Goal: Navigation & Orientation: Find specific page/section

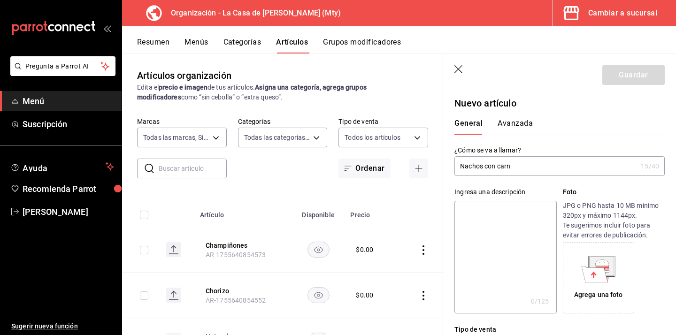
click at [69, 28] on icon "mailbox folders" at bounding box center [53, 28] width 85 height 14
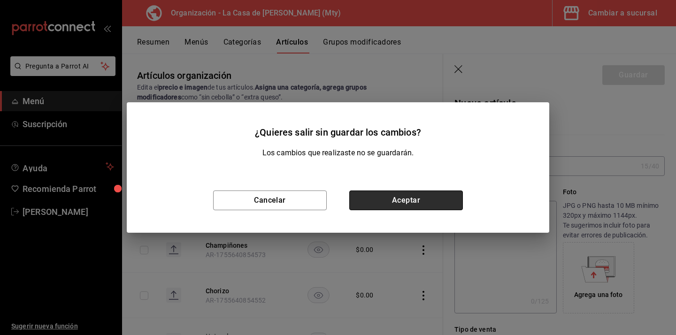
click at [369, 201] on button "Aceptar" at bounding box center [406, 201] width 114 height 20
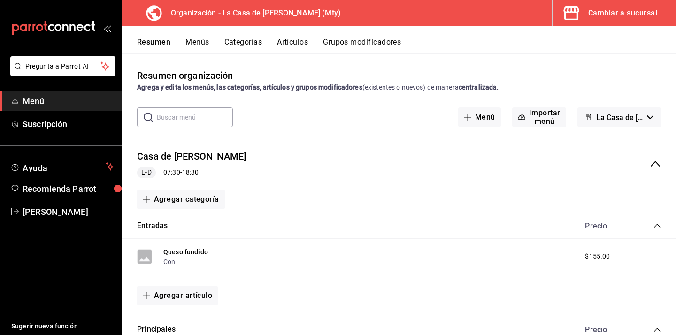
scroll to position [33, 0]
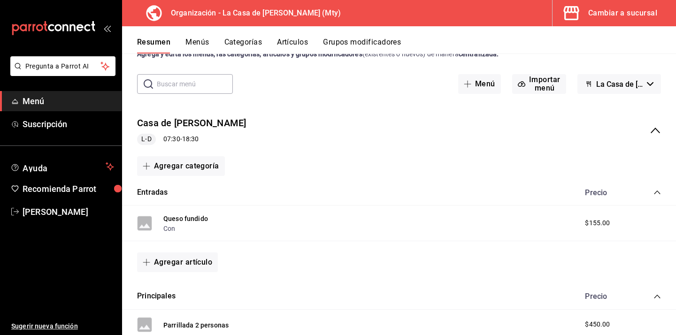
click at [44, 101] on span "Menú" at bounding box center [69, 101] width 92 height 13
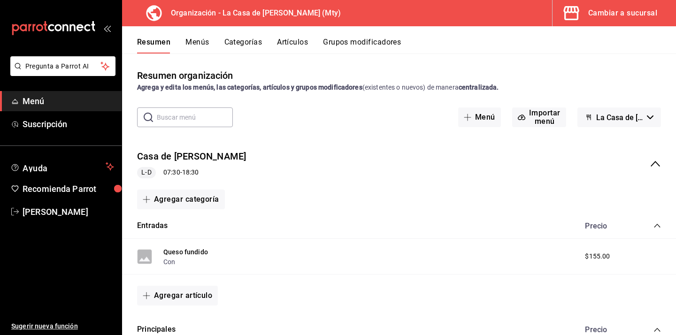
click at [287, 163] on div "Casa de [PERSON_NAME] 07:30 - 18:30" at bounding box center [399, 164] width 554 height 44
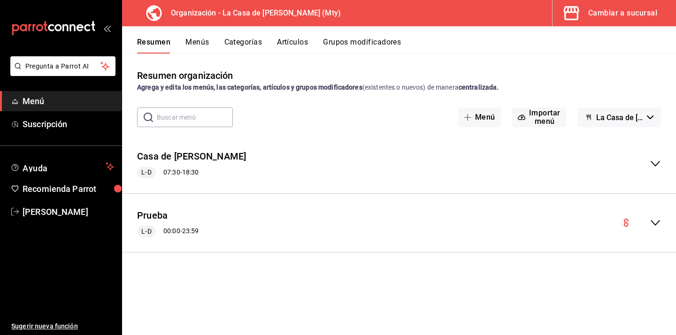
click at [287, 163] on div "Casa de [PERSON_NAME] 07:30 - 18:30" at bounding box center [399, 164] width 554 height 44
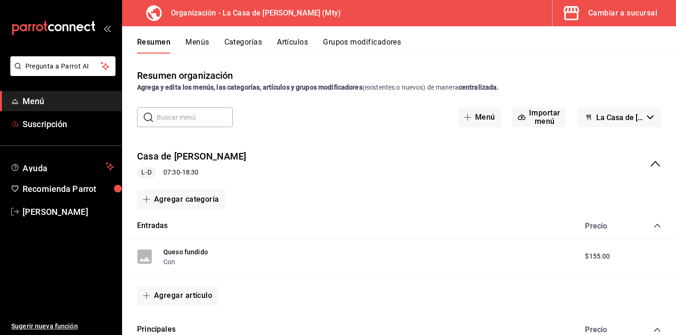
click at [41, 104] on span "Menú" at bounding box center [69, 101] width 92 height 13
click at [197, 43] on button "Menús" at bounding box center [197, 46] width 23 height 16
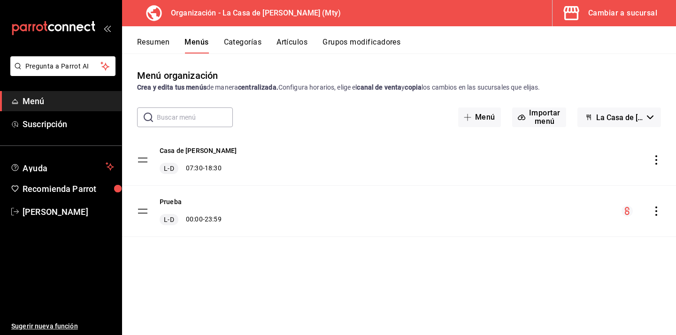
click at [649, 116] on icon "button" at bounding box center [650, 118] width 7 height 4
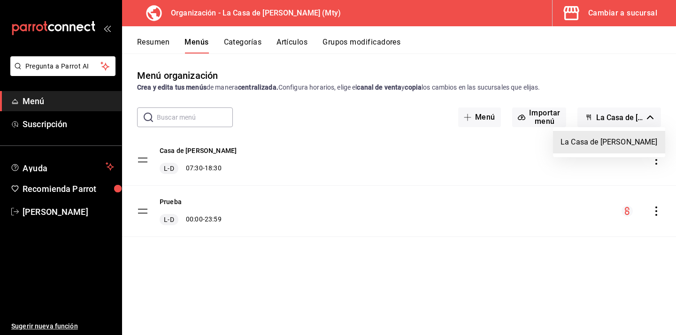
click at [602, 142] on li "La Casa de [PERSON_NAME]" at bounding box center [609, 142] width 112 height 23
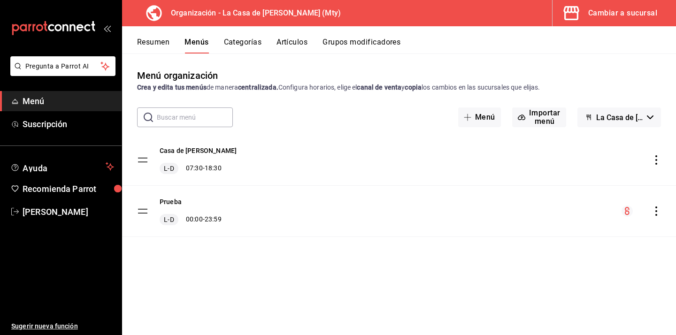
click at [231, 38] on button "Categorías" at bounding box center [243, 46] width 38 height 16
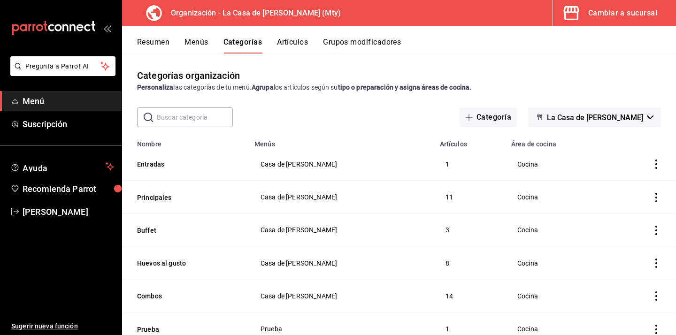
click at [36, 93] on link "Menú" at bounding box center [61, 101] width 122 height 20
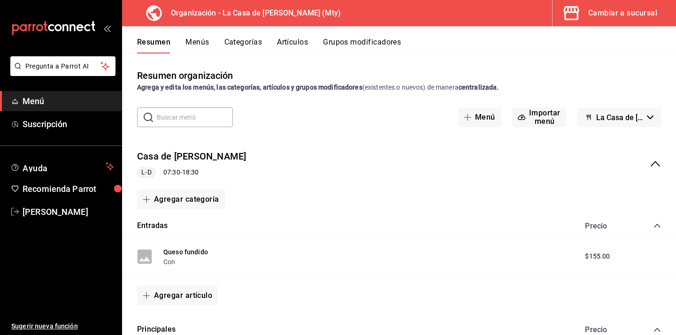
click at [213, 162] on div "Casa de [PERSON_NAME] 07:30 - 18:30" at bounding box center [399, 164] width 554 height 44
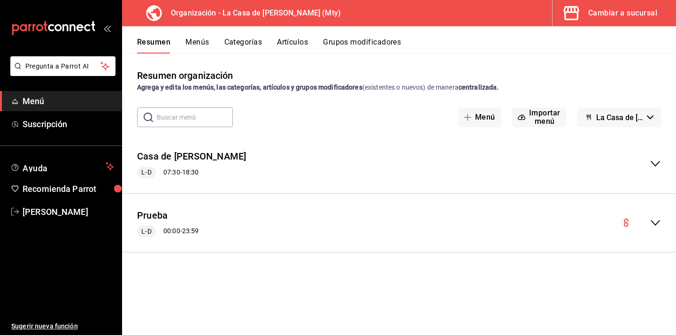
click at [213, 162] on div "Casa de [PERSON_NAME] 07:30 - 18:30" at bounding box center [399, 164] width 554 height 44
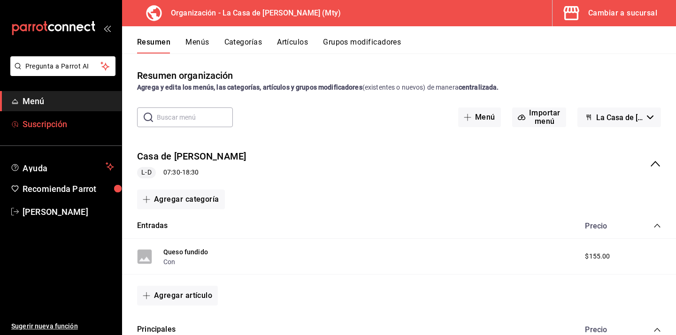
click at [60, 126] on span "Suscripción" at bounding box center [69, 124] width 92 height 13
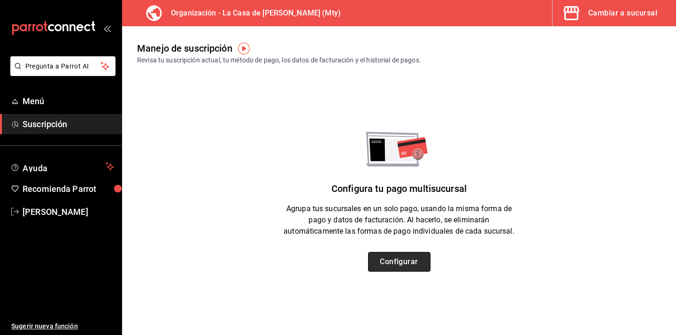
click at [389, 256] on button "Configurar" at bounding box center [399, 262] width 62 height 20
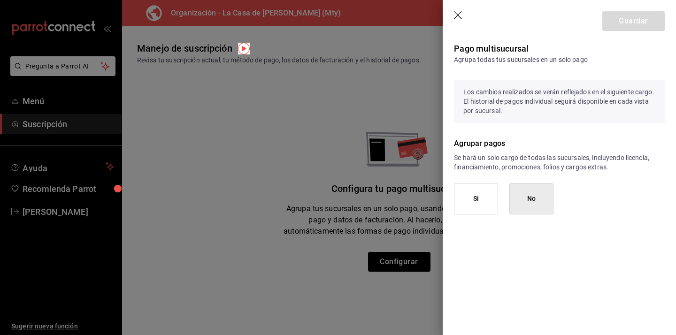
click at [250, 136] on div at bounding box center [338, 167] width 676 height 335
click at [459, 11] on icon "button" at bounding box center [458, 15] width 9 height 9
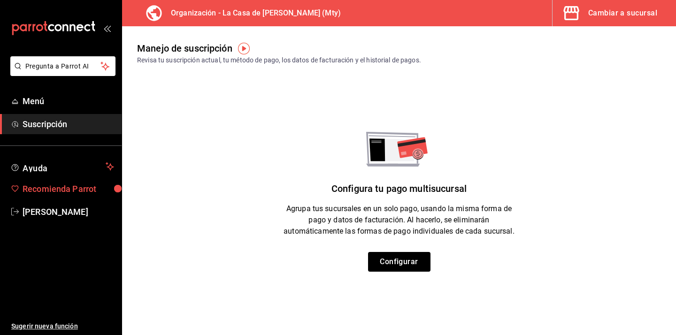
click at [72, 192] on span "Recomienda Parrot" at bounding box center [69, 189] width 92 height 13
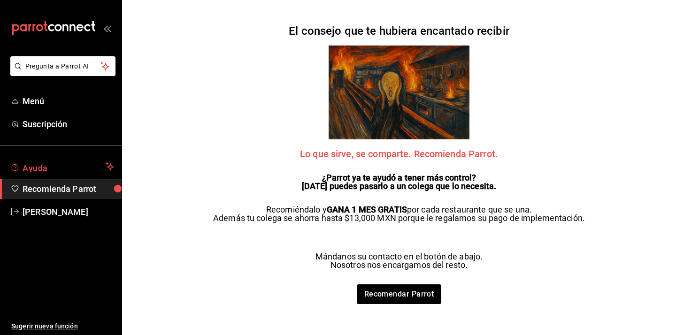
click at [72, 167] on span "Ayuda" at bounding box center [62, 166] width 79 height 11
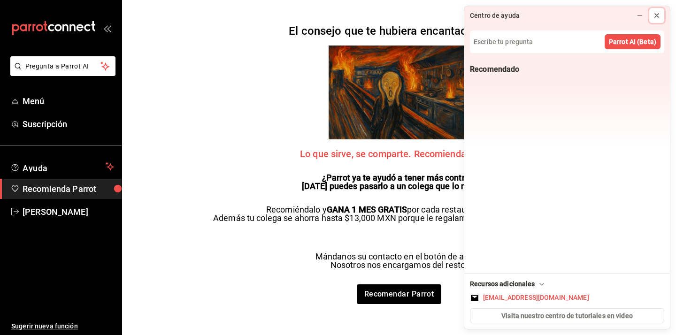
click at [655, 16] on icon at bounding box center [657, 16] width 8 height 8
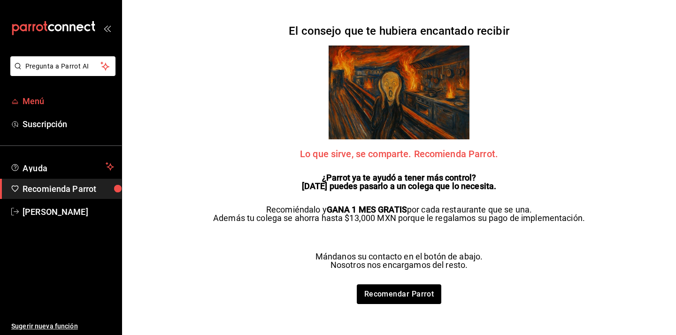
click at [41, 101] on span "Menú" at bounding box center [69, 101] width 92 height 13
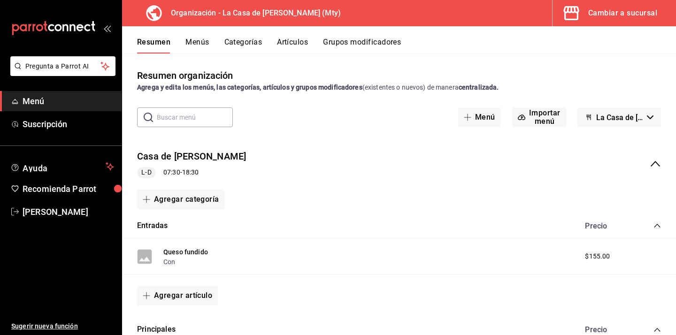
click at [106, 30] on icon "open_drawer_menu" at bounding box center [106, 28] width 4 height 7
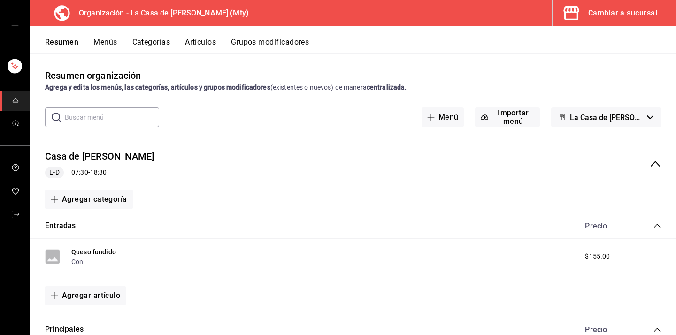
click at [22, 29] on div "mailbox folders" at bounding box center [15, 28] width 30 height 56
click at [14, 37] on div "mailbox folders" at bounding box center [15, 28] width 30 height 56
click at [15, 33] on div "mailbox folders" at bounding box center [15, 28] width 30 height 56
click at [15, 23] on div "mailbox folders" at bounding box center [15, 28] width 30 height 56
click at [20, 101] on link "mailbox folders" at bounding box center [15, 101] width 30 height 20
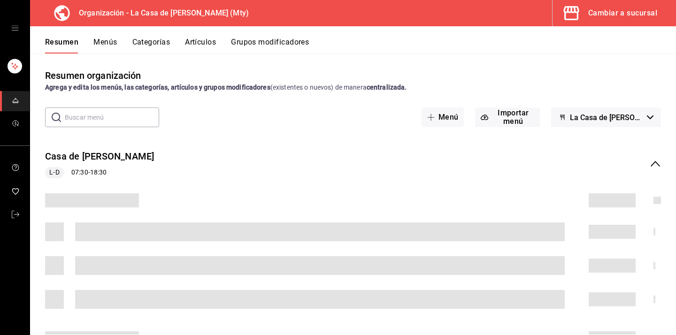
click at [12, 27] on icon "open drawer" at bounding box center [15, 28] width 8 height 8
